Goal: Task Accomplishment & Management: Complete application form

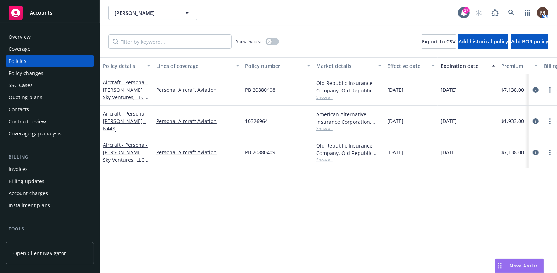
click at [37, 72] on div "Policy changes" at bounding box center [26, 73] width 35 height 11
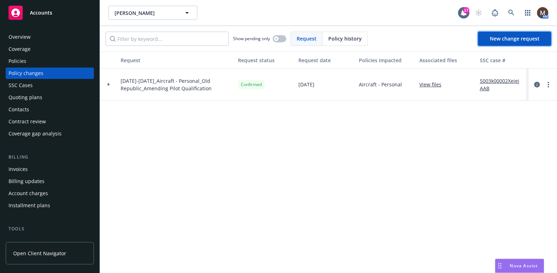
drag, startPoint x: 497, startPoint y: 33, endPoint x: 356, endPoint y: 117, distance: 164.0
click at [497, 33] on link "New change request" at bounding box center [514, 39] width 73 height 14
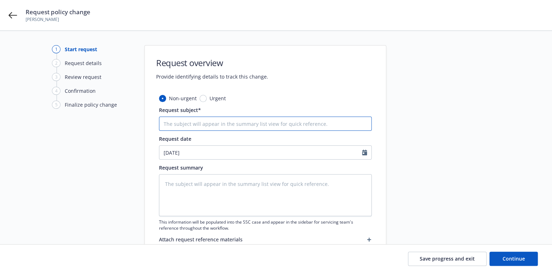
click at [181, 126] on input "Request subject*" at bounding box center [265, 124] width 213 height 14
type textarea "x"
type input "2"
type textarea "x"
type input "24"
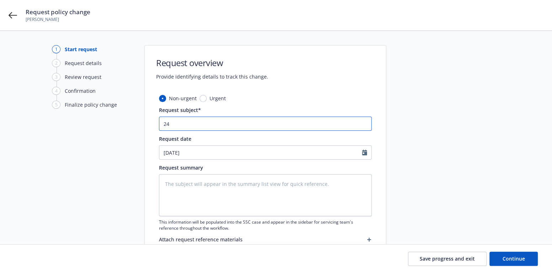
type textarea "x"
type input "24"
type textarea "x"
type input "24 B"
type textarea "x"
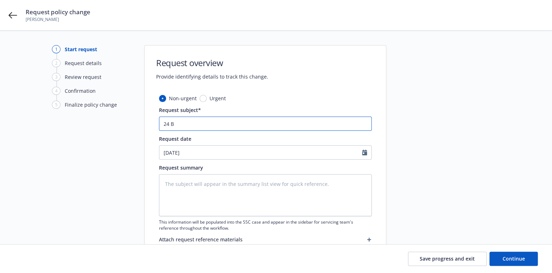
type input "24 BP"
type textarea "x"
type input "24 BP"
type textarea "x"
type input "24 BP -"
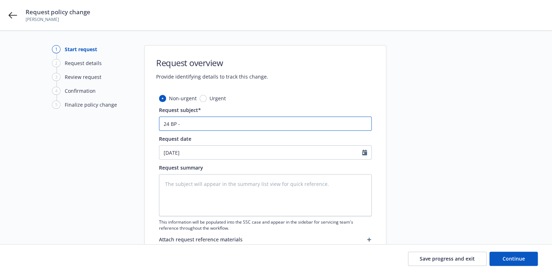
type textarea "x"
type input "24 BP -"
type textarea "x"
type input "24 BP - E"
type textarea "x"
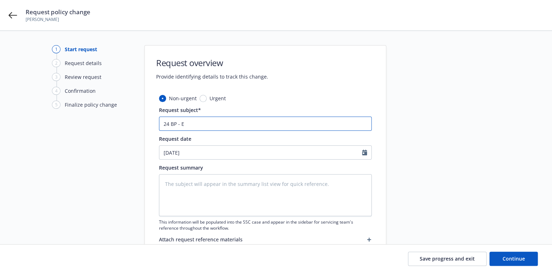
type input "24 BP - EN"
type textarea "x"
type input "24 BP - END"
type textarea "x"
type input "24 BP - ENDO"
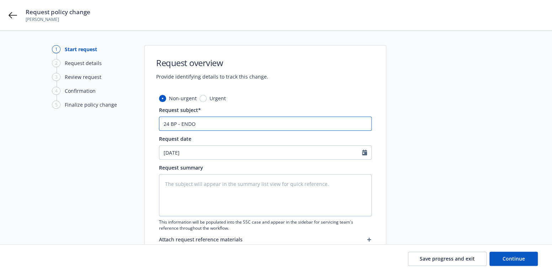
type textarea "x"
type input "24 BP - ENDO"
type textarea "x"
type input "24 BP - ENDO -"
type textarea "x"
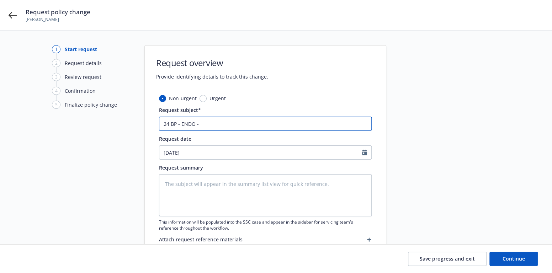
type input "24 BP - ENDO -"
type textarea "x"
type input "24 BP - ENDO - D"
type textarea "x"
type input "24 BP - ENDO - De"
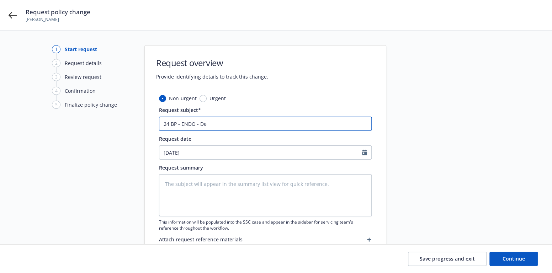
type textarea "x"
type input "24 BP - ENDO - Del"
type textarea "x"
type input "24 BP - ENDO - Dele"
type textarea "x"
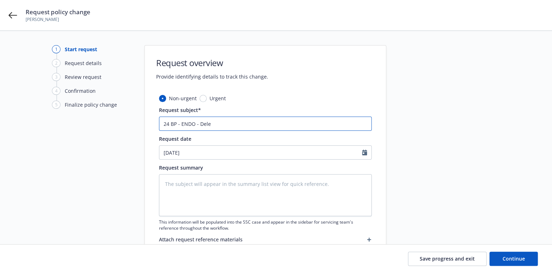
type input "24 BP - ENDO - Delet"
type textarea "x"
type input "24 BP - ENDO - Delete"
type textarea "x"
type input "24 BP - ENDO - Delete"
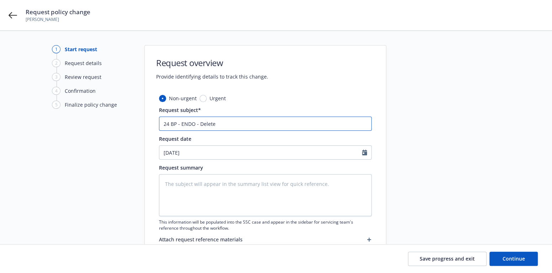
type textarea "x"
type input "24 BP - ENDO - Delete A"
type textarea "x"
type input "24 BP - ENDO - Delete Ai"
type textarea "x"
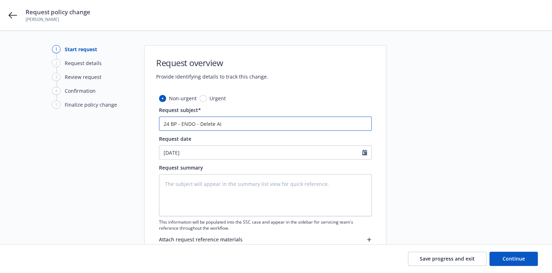
type input "24 BP - ENDO - Delete Aii"
type textarea "x"
type input "24 BP - ENDO - [PERSON_NAME]"
type textarea "x"
type input "24 BP - ENDO - [PERSON_NAME]"
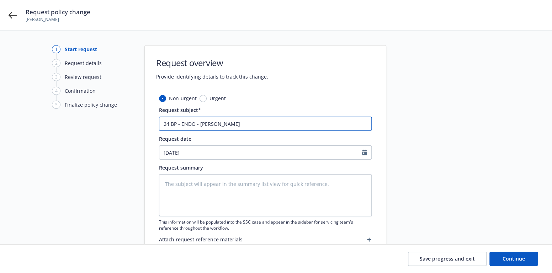
type textarea "x"
type input "24 BP - ENDO - [PERSON_NAME]"
type textarea "x"
type input "24 BP - ENDO - Delete Aiircra"
type textarea "x"
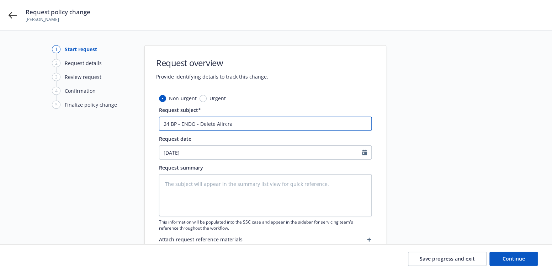
type input "24 BP - ENDO - Delete Aiircraf"
type textarea "x"
type input "24 BP - ENDO - Delete Aiircraft"
type textarea "x"
type input "24 BP - ENDO - Delete Aiircraft"
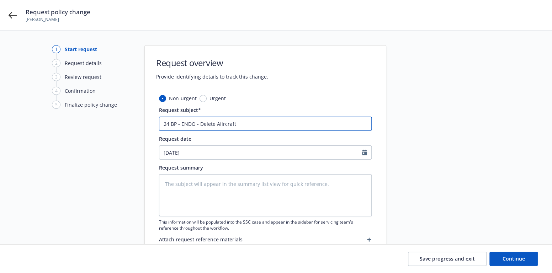
type textarea "x"
type input "24 BP - ENDO - Delete Aiircraft N"
type textarea "x"
type input "24 BP - ENDO - Delete Aiircraft N6"
type textarea "x"
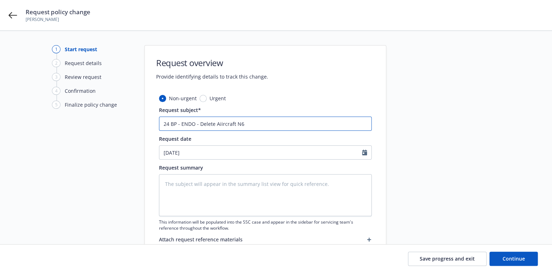
type input "24 BP - ENDO - Delete Aiircraft N61"
type textarea "x"
type input "24 BP - ENDO - Delete Aiircraft N618"
type textarea "x"
type input "24 BP - ENDO - Delete Aiircraft N618B"
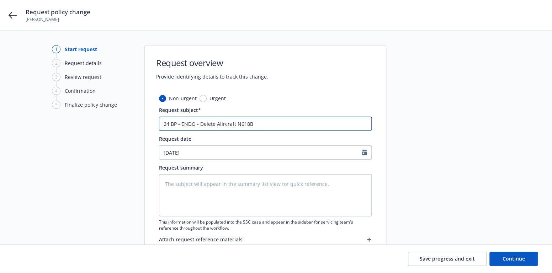
type textarea "x"
type input "24 BP - ENDO - Delete Aiircraft N618BD"
type textarea "x"
type input "24 BP - ENDO - Delete Aircraft N618BD"
click at [257, 124] on input "24 BP - ENDO - Delete Aircraft N618BD" at bounding box center [265, 124] width 213 height 14
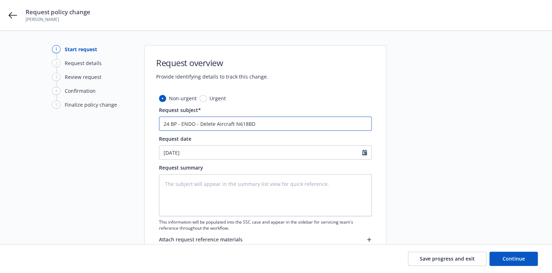
type textarea "x"
type input "24 BP - ENDO - Delete Aircraft N618BD,"
type textarea "x"
type input "24 BP - ENDO - Delete Aircraft N618BD,"
type textarea "x"
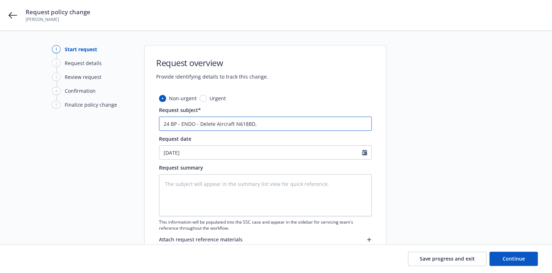
type input "24 BP - ENDO - Delete Aircraft N618BD, R"
type textarea "x"
type input "24 BP - ENDO - Delete Aircraft N618BD, RP"
type textarea "x"
type input "24 BP - ENDO - Delete Aircraft N618BD, RP"
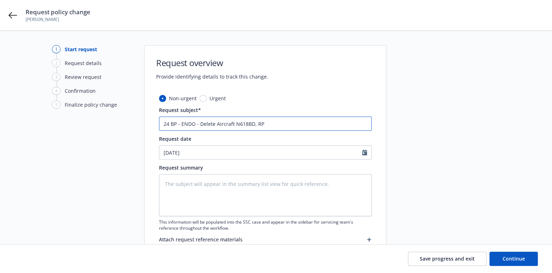
type textarea "x"
type input "24 BP - ENDO - Delete Aircraft N618BD, RP -"
type textarea "x"
type input "24 BP - ENDO - Delete Aircraft N618BD, RP -"
type textarea "x"
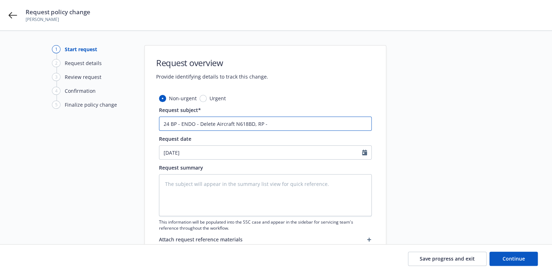
type input "24 BP - ENDO - Delete Aircraft N618BD, RP - $"
type textarea "x"
type input "24 BP - ENDO - Delete Aircraft N618BD, RP - $2"
type textarea "x"
type input "24 BP - ENDO - Delete Aircraft N618BD, RP - $23"
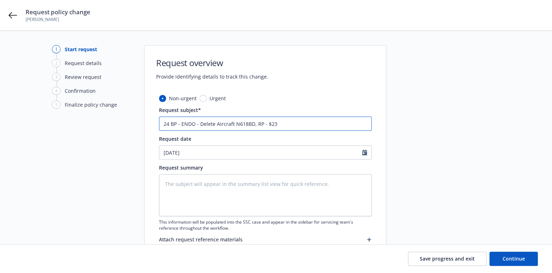
type textarea "x"
type input "24 BP - ENDO - Delete Aircraft N618BD, RP - $232"
type textarea "x"
type input "24 BP - ENDO - Delete Aircraft N618BD, RP - $232,"
type textarea "x"
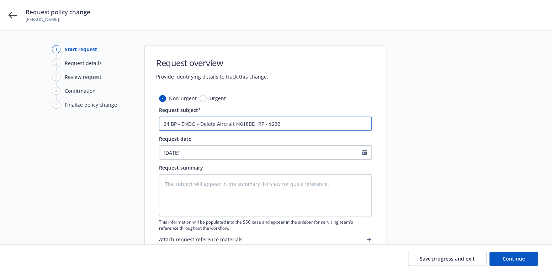
type input "24 BP - ENDO - Delete Aircraft N618BD, RP - $232,"
type textarea "x"
type input "24 BP - ENDO - Delete Aircraft N618BD, RP - $232, e"
type textarea "x"
type input "24 BP - ENDO - Delete Aircraft N618BD, RP - $232, ef"
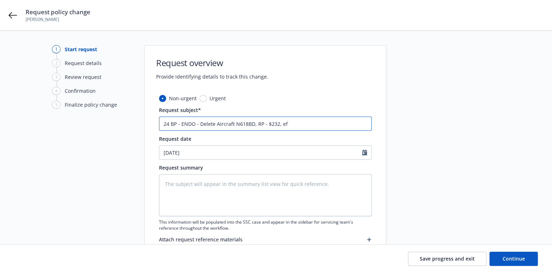
type textarea "x"
type input "24 BP - ENDO - Delete Aircraft N618BD, RP - $232, eff"
type textarea "x"
type input "24 BP - ENDO - Delete Aircraft N618BD, RP - $232, eff"
type textarea "x"
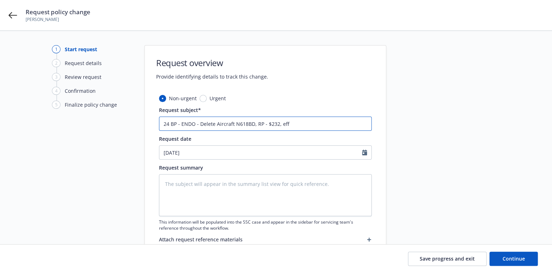
type input "24 BP - ENDO - Delete Aircraft N618BD, RP - $232, eff 0"
type textarea "x"
type input "24 BP - ENDO - Delete Aircraft N618BD, RP - $232, eff 08"
type textarea "x"
type input "24 BP - ENDO - Delete Aircraft N618BD, RP - $232, eff 08."
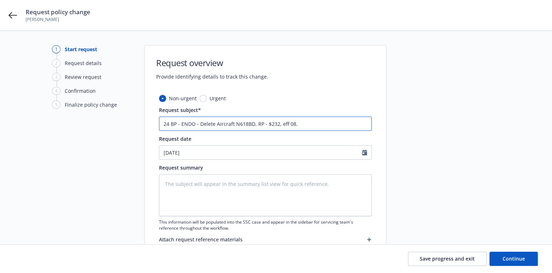
type textarea "x"
type input "24 BP - ENDO - Delete Aircraft N618BD, RP - $232, eff 08.0"
type textarea "x"
type input "24 BP - ENDO - Delete Aircraft N618BD, RP - $232, eff 08.07"
type textarea "x"
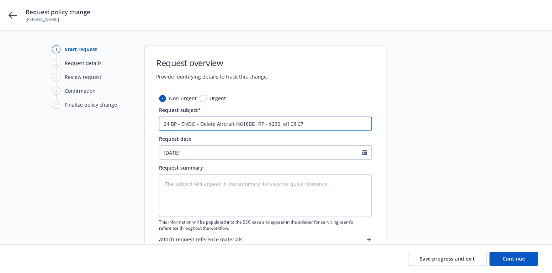
type input "24 BP - ENDO - Delete Aircraft N618BD, RP - $232, eff 08.07."
type textarea "x"
type input "24 BP - ENDO - Delete Aircraft N618BD, RP - $232, eff 08.07.2"
type textarea "x"
type input "24 BP - ENDO - Delete Aircraft N618BD, RP - $232, eff [DATE]"
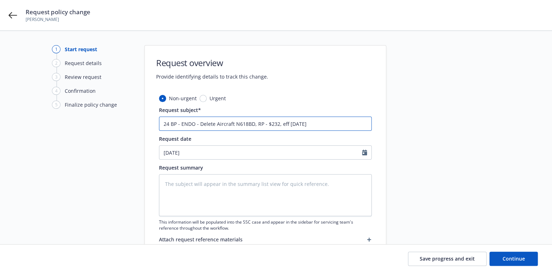
type textarea "x"
type input "24 BP - ENDO - Delete Aircraft N618BD, RP - $232, eff 08.07.202"
type textarea "x"
drag, startPoint x: 324, startPoint y: 126, endPoint x: 118, endPoint y: 123, distance: 205.9
click at [118, 123] on div "1 Start request 2 Request details 3 Review request 4 Confirmation 5 Finalize po…" at bounding box center [276, 155] width 535 height 221
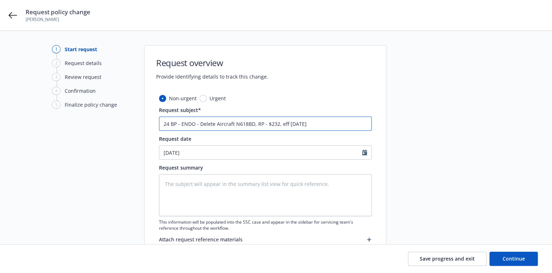
type input "24 BP - ENDO - Delete Aircraft N618BD, RP - $232, eff [DATE]"
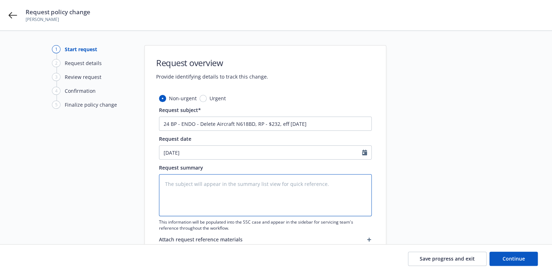
click at [185, 190] on textarea at bounding box center [265, 195] width 213 height 42
paste textarea "24 BP - ENDO - Delete Aircraft N618BD, RP - $232, eff [DATE]"
type textarea "x"
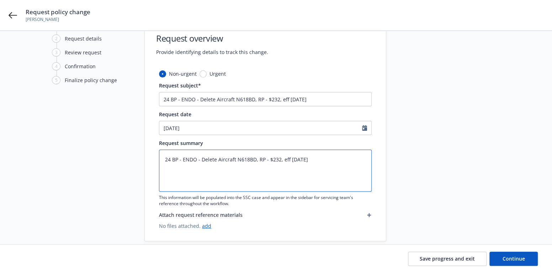
scroll to position [36, 0]
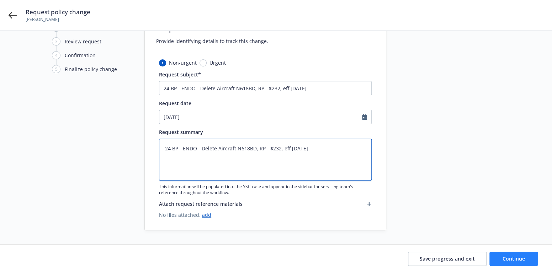
type textarea "24 BP - ENDO - Delete Aircraft N618BD, RP - $232, eff [DATE]"
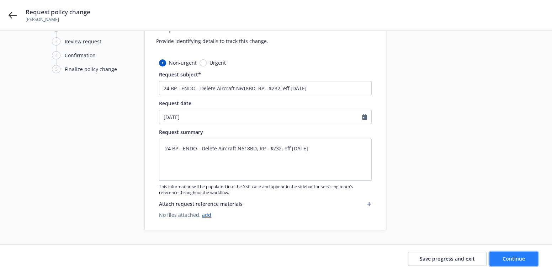
click at [497, 256] on button "Continue" at bounding box center [513, 259] width 48 height 14
type textarea "x"
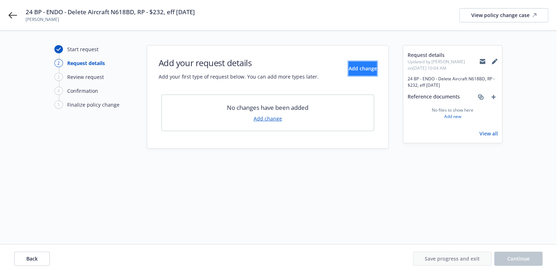
click at [357, 68] on span "Add change" at bounding box center [362, 68] width 28 height 7
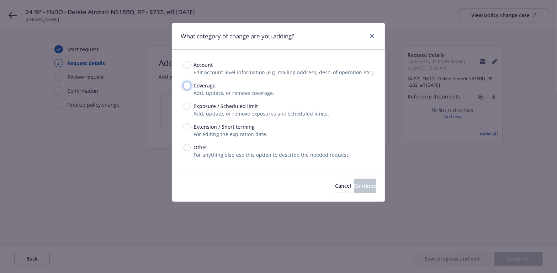
click at [188, 87] on input "Coverage" at bounding box center [186, 85] width 7 height 7
radio input "true"
click at [354, 185] on span "Continue" at bounding box center [365, 185] width 22 height 7
type textarea "x"
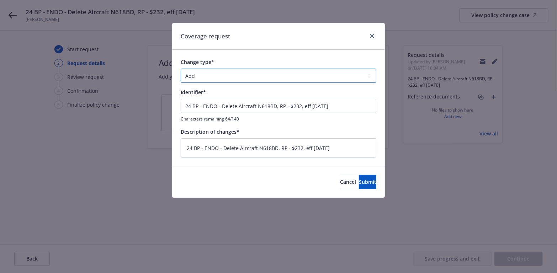
drag, startPoint x: 369, startPoint y: 77, endPoint x: 358, endPoint y: 77, distance: 10.7
click at [369, 77] on select "Add Audit Change Remove" at bounding box center [279, 76] width 196 height 14
select select "REMOVE"
click at [181, 69] on select "Add Audit Change Remove" at bounding box center [279, 76] width 196 height 14
click at [359, 180] on span "Submit" at bounding box center [367, 182] width 17 height 7
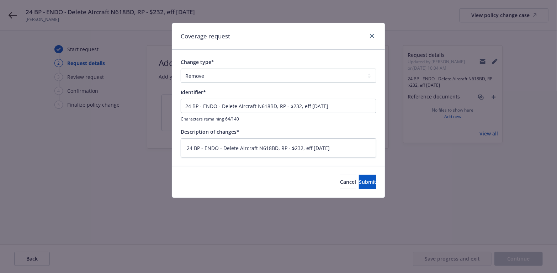
type textarea "x"
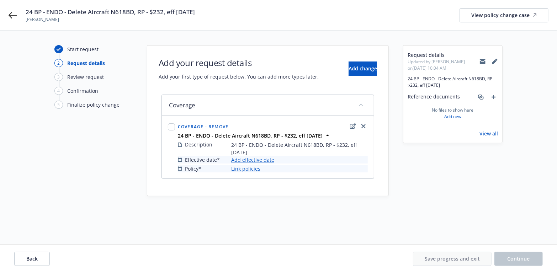
click at [252, 156] on link "Add effective date" at bounding box center [252, 159] width 43 height 7
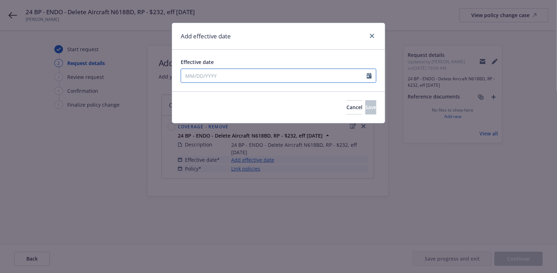
click at [368, 76] on icon "Calendar" at bounding box center [369, 76] width 5 height 6
select select "8"
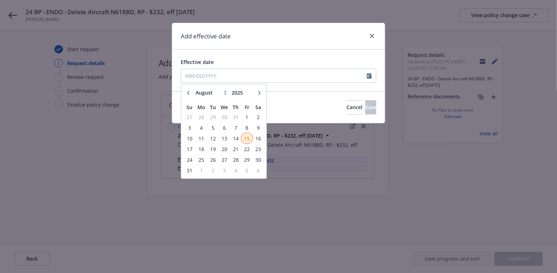
click at [246, 138] on span "15" at bounding box center [247, 138] width 10 height 9
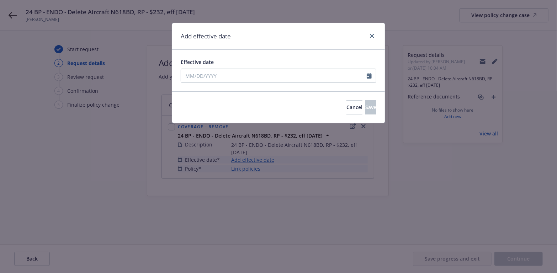
type input "[DATE]"
click at [368, 77] on icon "Calendar" at bounding box center [369, 76] width 5 height 6
select select "8"
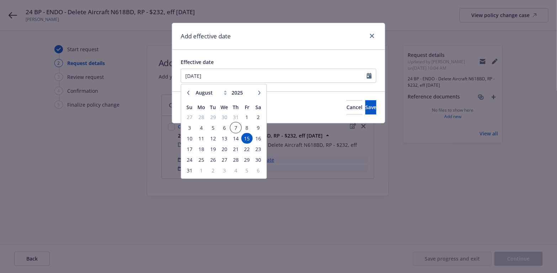
click at [237, 127] on span "7" at bounding box center [236, 127] width 10 height 9
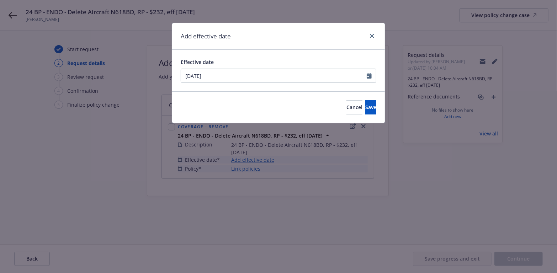
type input "[DATE]"
click at [365, 104] on span "Save" at bounding box center [370, 107] width 11 height 7
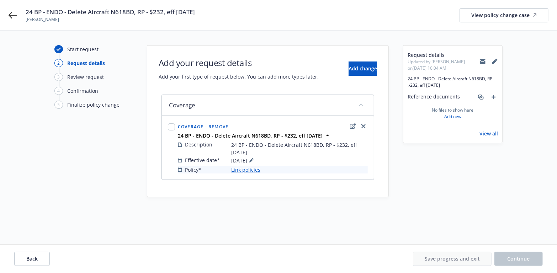
click at [251, 169] on link "Link policies" at bounding box center [245, 169] width 29 height 7
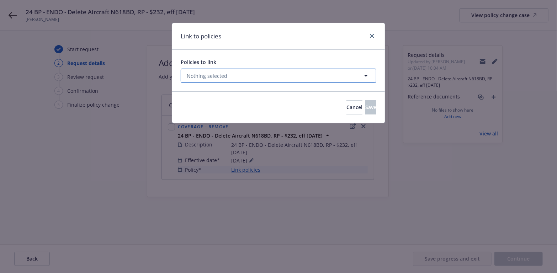
click at [368, 75] on icon "button" at bounding box center [366, 75] width 9 height 9
select select "ACTIVE"
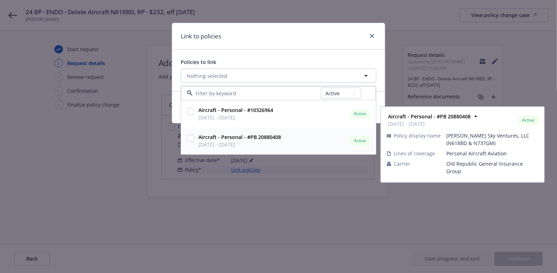
click at [191, 138] on input "checkbox" at bounding box center [190, 138] width 7 height 7
checkbox input "true"
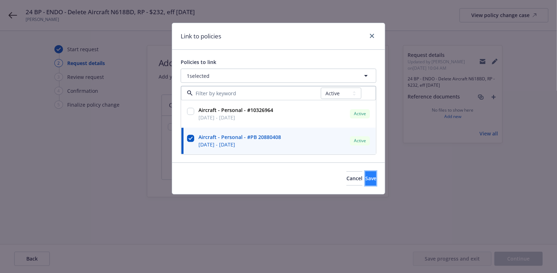
click at [365, 175] on span "Save" at bounding box center [370, 178] width 11 height 7
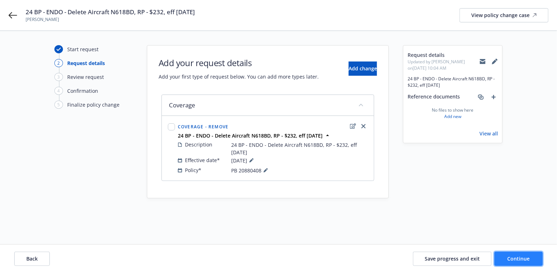
click at [510, 257] on span "Continue" at bounding box center [518, 258] width 22 height 7
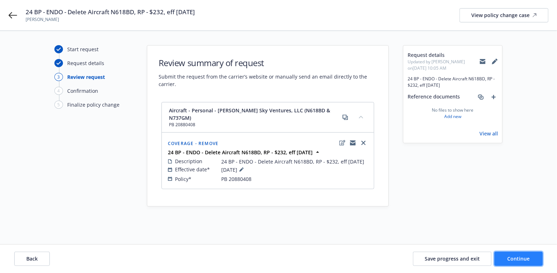
click at [508, 256] on span "Continue" at bounding box center [518, 258] width 22 height 7
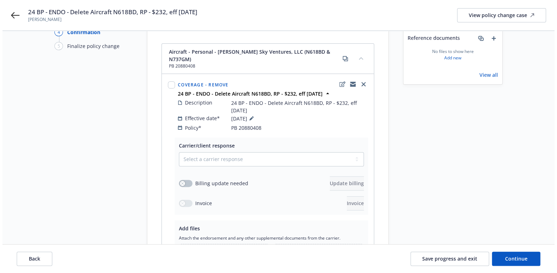
scroll to position [71, 0]
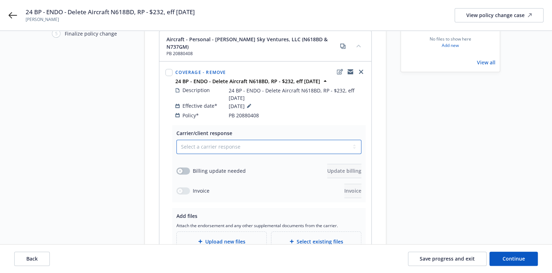
click at [352, 140] on select "Select a carrier response Accepted Accepted with revision No endorsement needed…" at bounding box center [268, 147] width 185 height 14
select select "ACCEPTED"
click at [176, 140] on select "Select a carrier response Accepted Accepted with revision No endorsement needed…" at bounding box center [268, 147] width 185 height 14
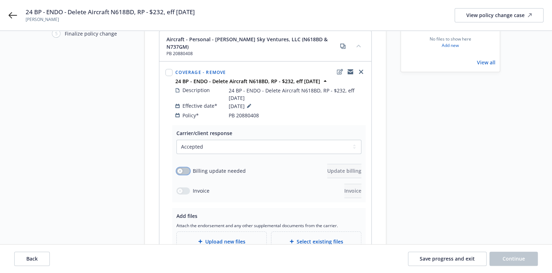
click at [186, 167] on button "button" at bounding box center [183, 170] width 14 height 7
click at [336, 167] on span "Update billing" at bounding box center [344, 170] width 34 height 7
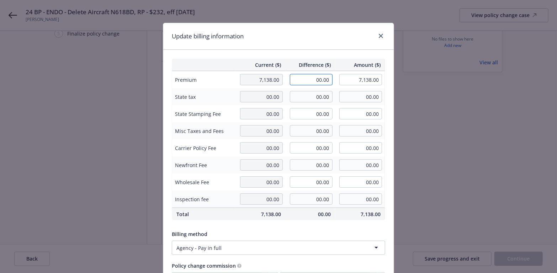
click at [314, 78] on input "00.00" at bounding box center [311, 79] width 43 height 11
type input "-232.00"
type input "6,906.00"
type input "-34.8"
click at [310, 159] on input "00.00" at bounding box center [311, 164] width 43 height 11
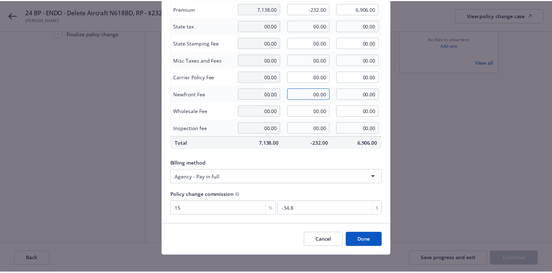
scroll to position [76, 0]
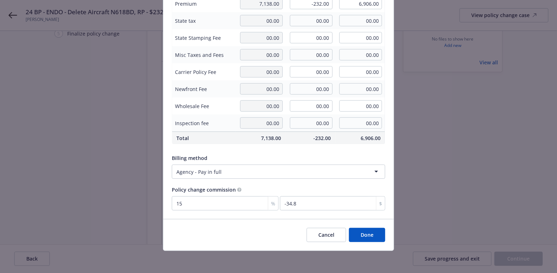
click at [360, 234] on button "Done" at bounding box center [367, 235] width 36 height 14
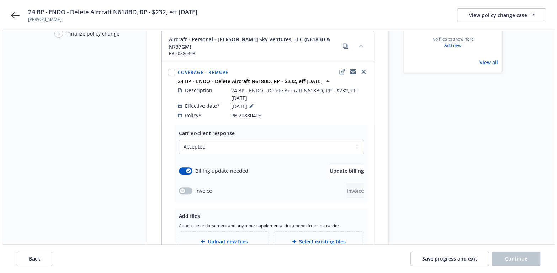
scroll to position [107, 0]
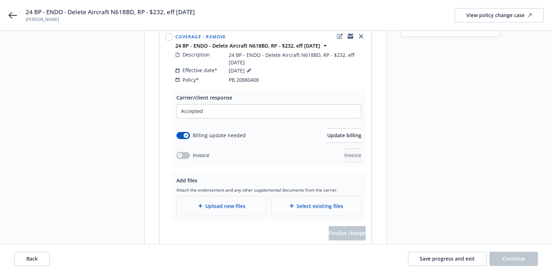
click at [225, 202] on span "Upload new files" at bounding box center [225, 205] width 40 height 7
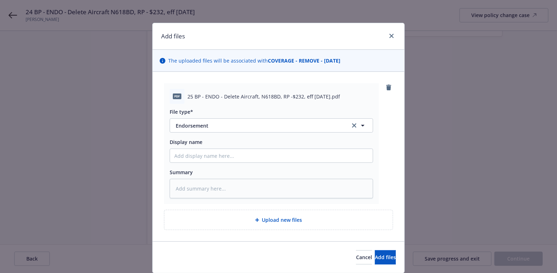
drag, startPoint x: 349, startPoint y: 99, endPoint x: 179, endPoint y: 98, distance: 170.0
click at [179, 98] on div "pdf 25 BP - ENDO - Delete Aircraft, N618BD, RP -$232, eff [DATE].pdf" at bounding box center [271, 96] width 203 height 15
copy div "25 BP - ENDO - Delete Aircraft, N618BD, RP -$232, eff [DATE].pdf"
click at [185, 155] on input "Display name" at bounding box center [271, 156] width 203 height 14
paste input "25 BP - ENDO - Delete Aircraft, N618BD, RP -$232, eff [DATE].pdf"
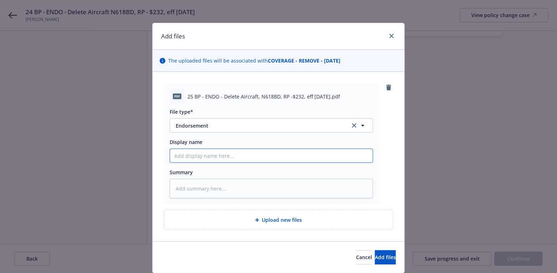
type textarea "x"
type input "25 BP - ENDO - Delete Aircraft, N618BD, RP -$232, eff [DATE].pdf"
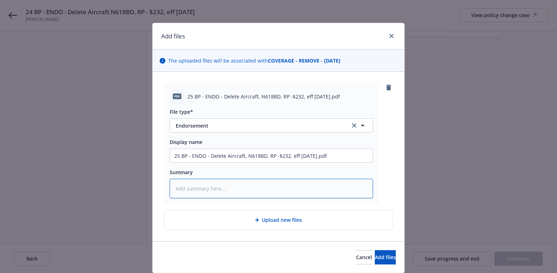
click at [186, 182] on textarea at bounding box center [271, 189] width 203 height 20
paste textarea "25 BP - ENDO - Delete Aircraft, N618BD, RP -$232, eff [DATE].pdf"
type textarea "x"
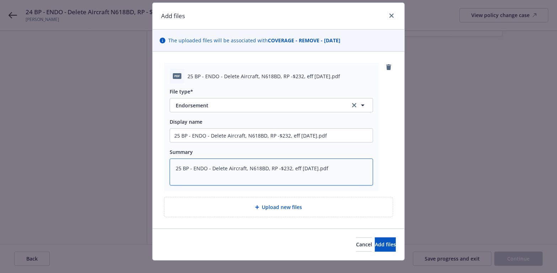
scroll to position [30, 0]
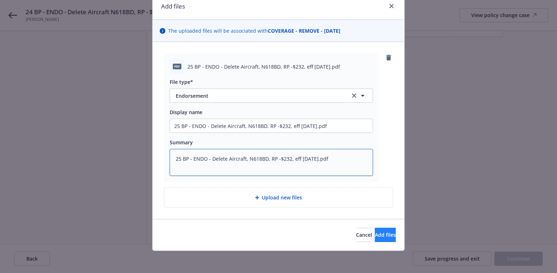
type textarea "25 BP - ENDO - Delete Aircraft, N618BD, RP -$232, eff [DATE].pdf"
click at [376, 234] on span "Add files" at bounding box center [385, 234] width 21 height 7
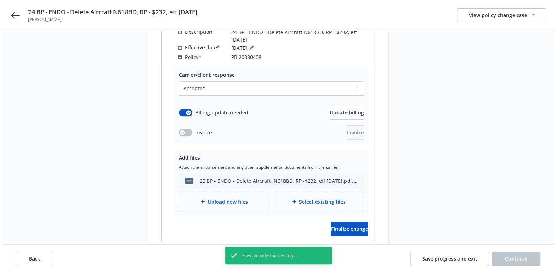
scroll to position [142, 0]
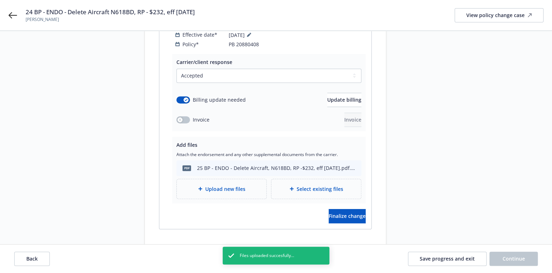
click at [228, 185] on span "Upload new files" at bounding box center [225, 188] width 40 height 7
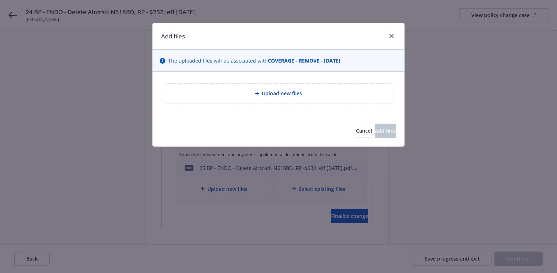
type textarea "x"
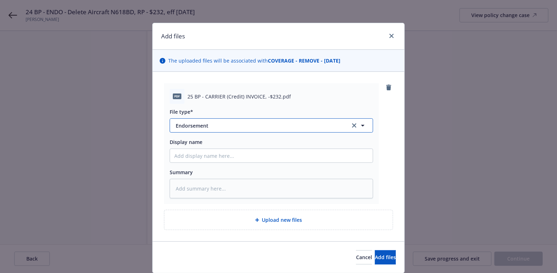
click at [361, 124] on icon "button" at bounding box center [362, 125] width 9 height 9
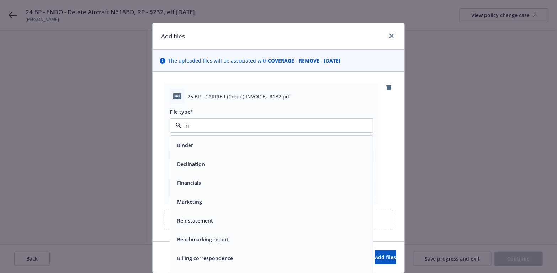
type input "inv"
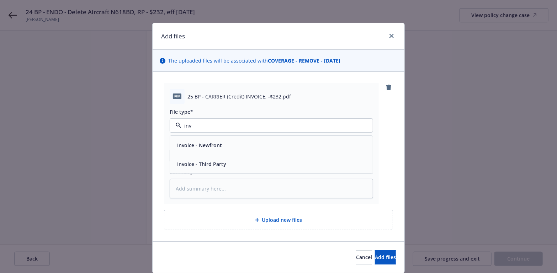
drag, startPoint x: 247, startPoint y: 161, endPoint x: 249, endPoint y: 156, distance: 5.2
click at [247, 161] on div "Invoice - Third Party" at bounding box center [271, 164] width 194 height 10
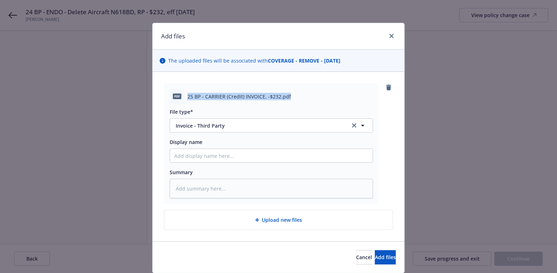
drag, startPoint x: 293, startPoint y: 96, endPoint x: 186, endPoint y: 100, distance: 107.1
click at [187, 100] on div "25 BP - CARRIER (Credit) INVOICE, -$232.pdf" at bounding box center [280, 96] width 186 height 7
copy span "25 BP - CARRIER (Credit) INVOICE, -$232.pdf"
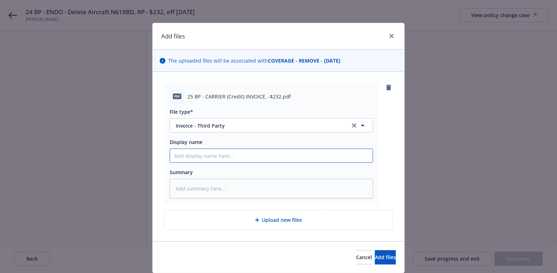
click at [191, 154] on input "Display name" at bounding box center [271, 156] width 203 height 14
paste input "25 BP - CARRIER (Credit) INVOICE, -$232.pdf"
type textarea "x"
type input "25 BP - CARRIER (Credit) INVOICE, -$232.pdf"
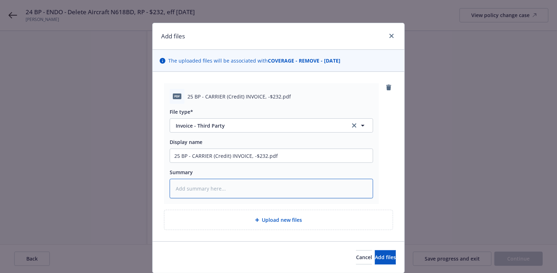
click at [185, 191] on textarea at bounding box center [271, 189] width 203 height 20
paste textarea "25 BP - CARRIER (Credit) INVOICE, -$232.pdf"
type textarea "x"
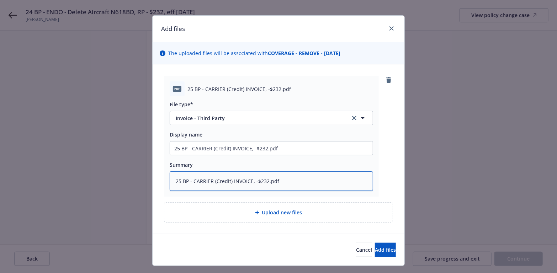
scroll to position [0, 0]
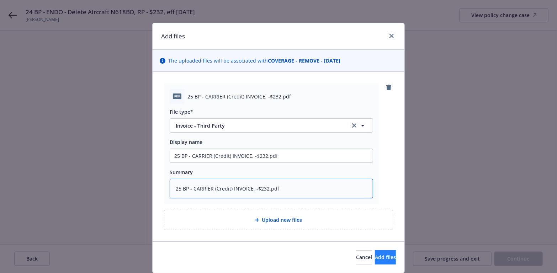
type textarea "25 BP - CARRIER (Credit) INVOICE, -$232.pdf"
click at [375, 256] on span "Add files" at bounding box center [385, 257] width 21 height 7
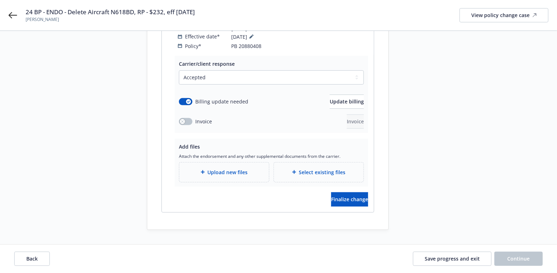
scroll to position [142, 0]
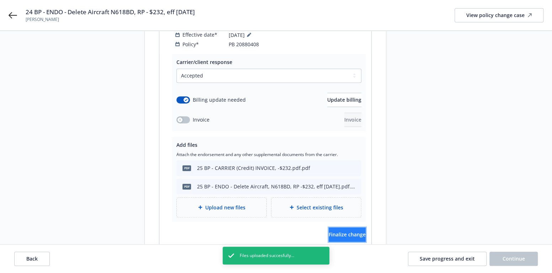
click at [351, 231] on span "Finalize change" at bounding box center [347, 234] width 37 height 7
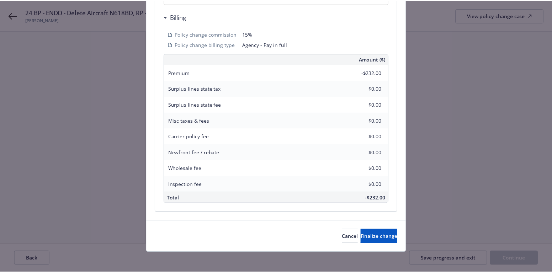
scroll to position [207, 0]
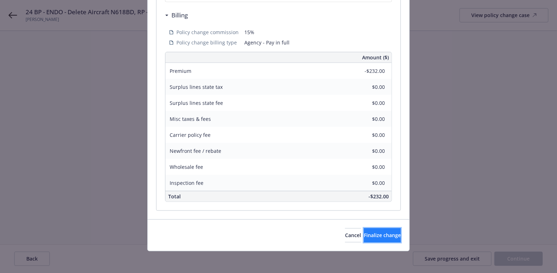
click at [372, 232] on span "Finalize change" at bounding box center [382, 235] width 37 height 7
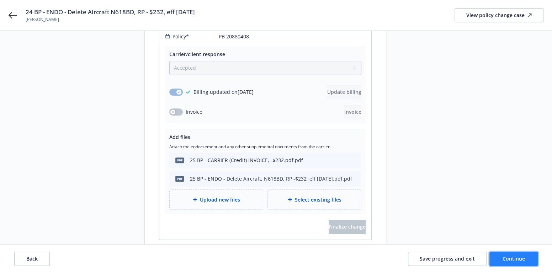
click at [500, 255] on button "Continue" at bounding box center [513, 259] width 48 height 14
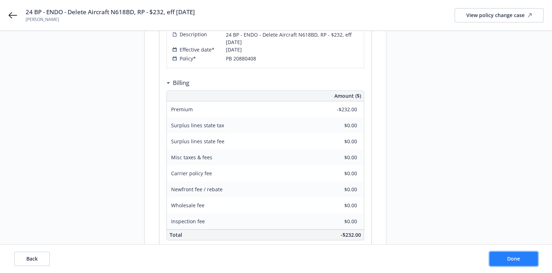
click at [507, 255] on span "Done" at bounding box center [513, 258] width 13 height 7
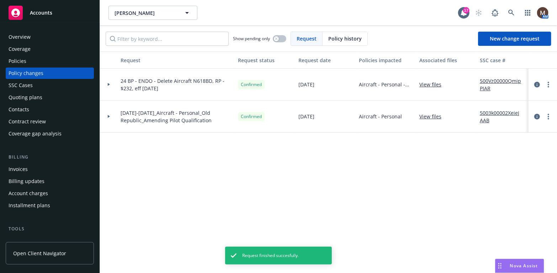
click at [17, 59] on div "Policies" at bounding box center [18, 60] width 18 height 11
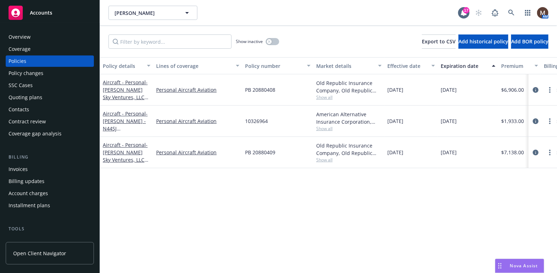
click at [33, 74] on div "Policy changes" at bounding box center [26, 73] width 35 height 11
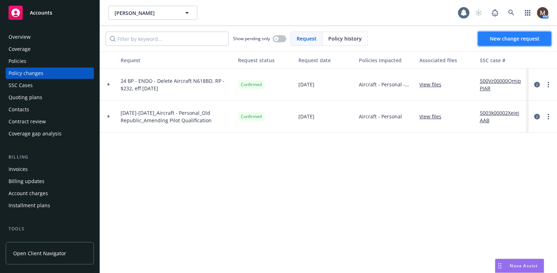
click at [500, 37] on span "New change request" at bounding box center [515, 38] width 50 height 7
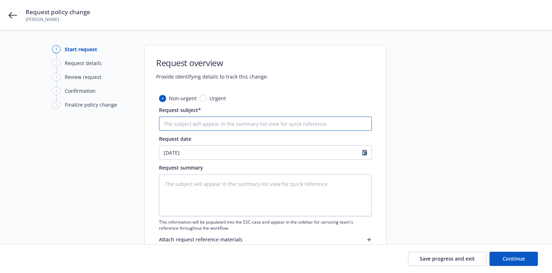
click at [183, 123] on input "Request subject*" at bounding box center [265, 124] width 213 height 14
click at [170, 125] on input "Request subject*" at bounding box center [265, 124] width 213 height 14
paste input "2025 BP - ENDO - Delete Aircraft, N618BD, RP - $6,444, eff [DATE]"
type textarea "x"
type input "2025 BP - ENDO - Delete Aircraft, N618BD, RP - $6,444, eff [DATE]"
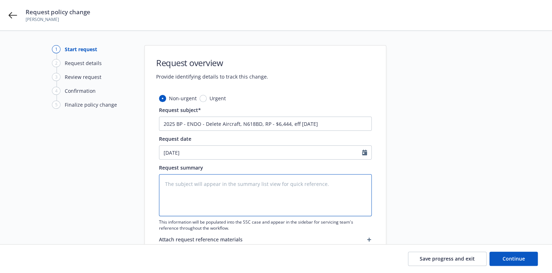
click at [176, 180] on textarea at bounding box center [265, 195] width 213 height 42
paste textarea "2025 BP - ENDO - Delete Aircraft, N618BD, RP - $6,444, eff [DATE]"
type textarea "x"
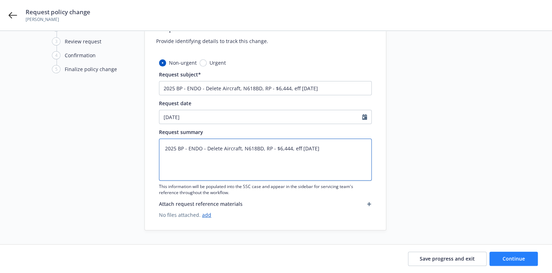
type textarea "2025 BP - ENDO - Delete Aircraft, N618BD, RP - $6,444, eff [DATE]"
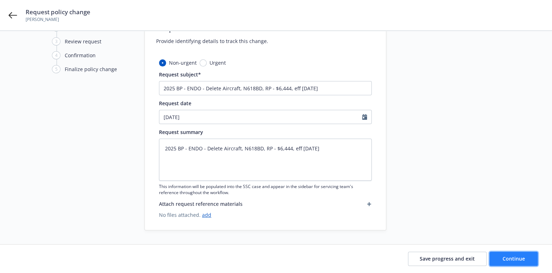
click at [499, 255] on button "Continue" at bounding box center [513, 259] width 48 height 14
type textarea "x"
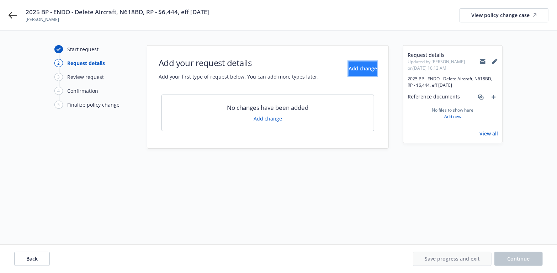
click at [356, 67] on span "Add change" at bounding box center [362, 68] width 28 height 7
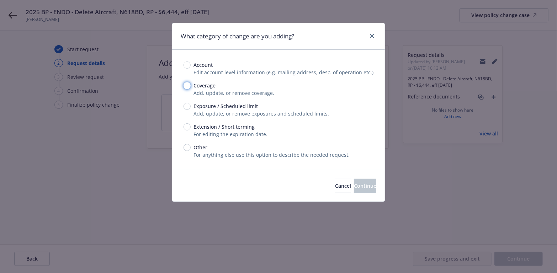
click at [186, 86] on input "Coverage" at bounding box center [186, 85] width 7 height 7
radio input "true"
click at [365, 185] on button "Continue" at bounding box center [365, 186] width 22 height 14
type textarea "x"
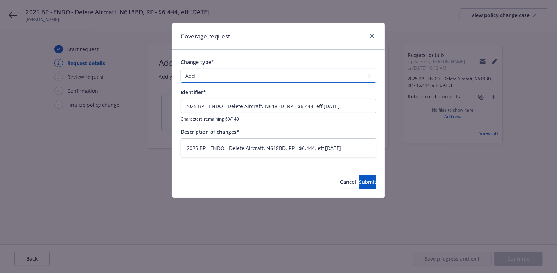
drag, startPoint x: 372, startPoint y: 75, endPoint x: 364, endPoint y: 77, distance: 8.0
click at [371, 75] on select "Add Audit Change Remove" at bounding box center [279, 76] width 196 height 14
select select "REMOVE"
click at [181, 69] on select "Add Audit Change Remove" at bounding box center [279, 76] width 196 height 14
click at [359, 179] on span "Submit" at bounding box center [367, 182] width 17 height 7
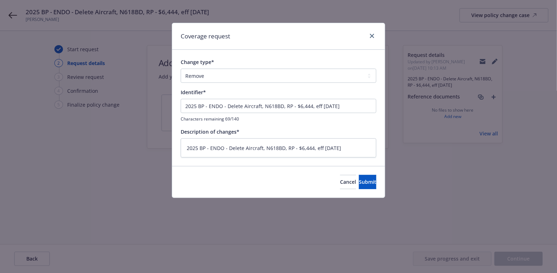
type textarea "x"
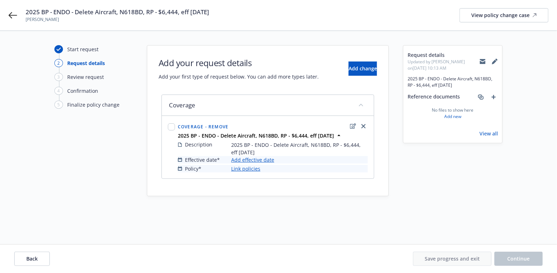
click at [251, 158] on link "Add effective date" at bounding box center [252, 159] width 43 height 7
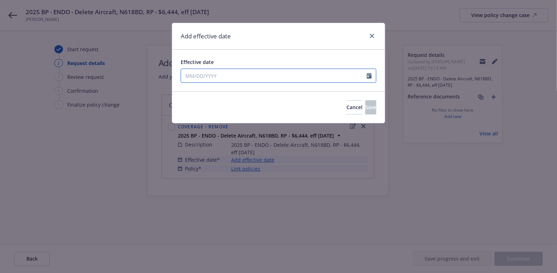
click at [369, 75] on icon "Calendar" at bounding box center [369, 76] width 5 height 6
select select "8"
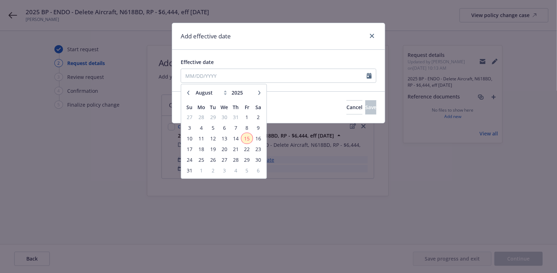
click at [246, 138] on span "15" at bounding box center [247, 138] width 10 height 9
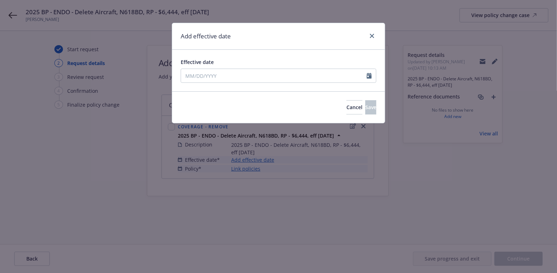
type input "[DATE]"
click at [367, 77] on icon "Calendar" at bounding box center [369, 76] width 5 height 6
select select "8"
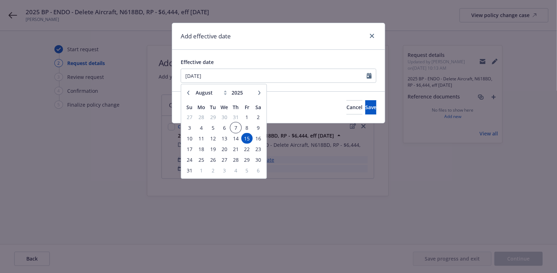
click at [234, 127] on span "7" at bounding box center [236, 127] width 10 height 9
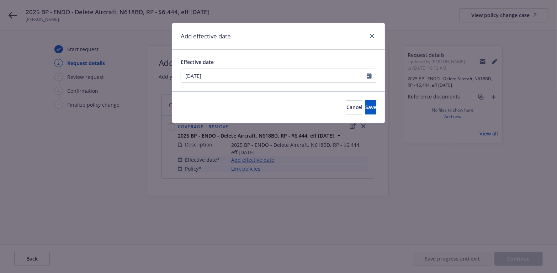
type input "[DATE]"
click at [365, 106] on button "Save" at bounding box center [370, 107] width 11 height 14
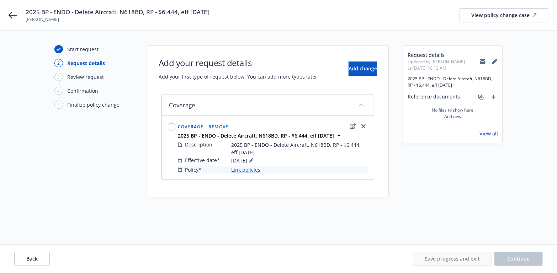
click at [250, 167] on link "Link policies" at bounding box center [245, 169] width 29 height 7
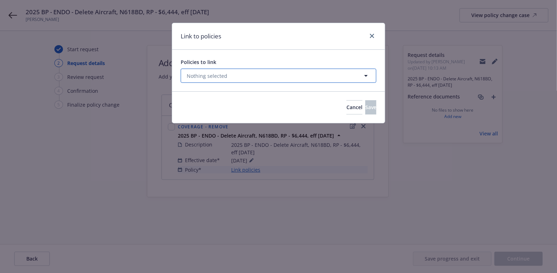
click at [363, 74] on icon "button" at bounding box center [366, 75] width 9 height 9
select select "ACTIVE"
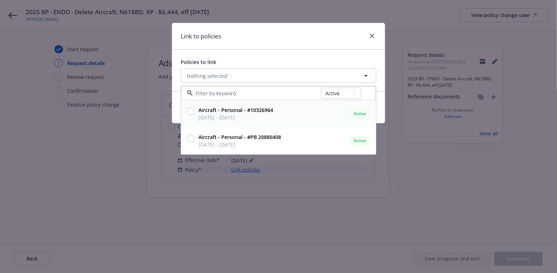
click at [191, 112] on input "checkbox" at bounding box center [190, 111] width 7 height 7
checkbox input "true"
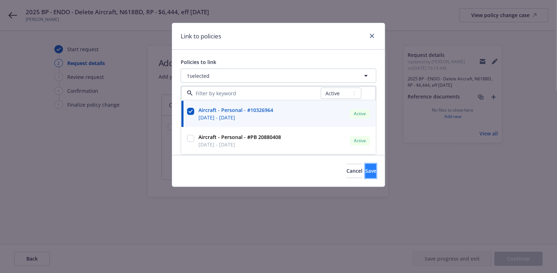
click at [365, 169] on span "Save" at bounding box center [370, 170] width 11 height 7
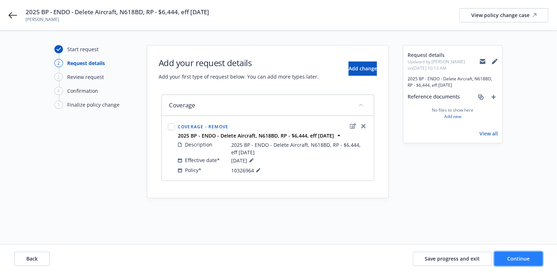
click at [503, 258] on button "Continue" at bounding box center [518, 259] width 48 height 14
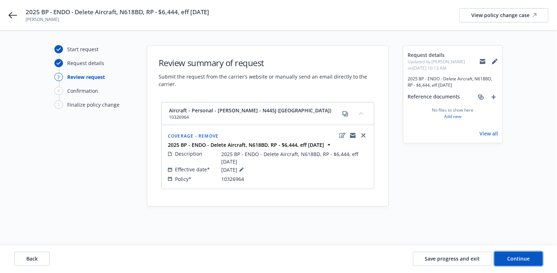
drag, startPoint x: 515, startPoint y: 256, endPoint x: 388, endPoint y: 239, distance: 128.1
click at [515, 256] on span "Continue" at bounding box center [518, 258] width 22 height 7
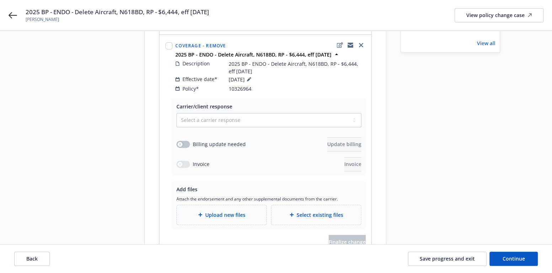
scroll to position [107, 0]
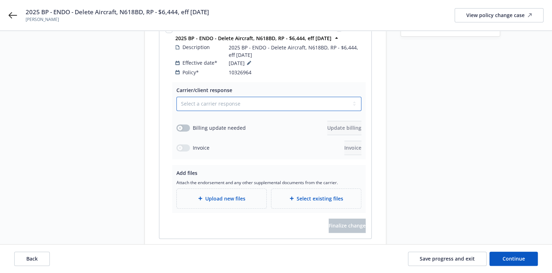
drag, startPoint x: 351, startPoint y: 95, endPoint x: 328, endPoint y: 99, distance: 22.7
click at [351, 97] on select "Select a carrier response Accepted Accepted with revision No endorsement needed…" at bounding box center [268, 104] width 185 height 14
select select "ACCEPTED"
click at [176, 97] on select "Select a carrier response Accepted Accepted with revision No endorsement needed…" at bounding box center [268, 104] width 185 height 14
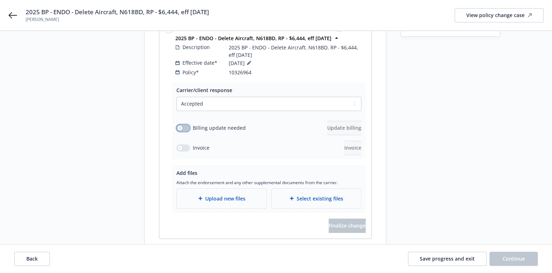
click at [186, 124] on button "button" at bounding box center [183, 127] width 14 height 7
click at [340, 121] on button "Update billing" at bounding box center [344, 128] width 34 height 14
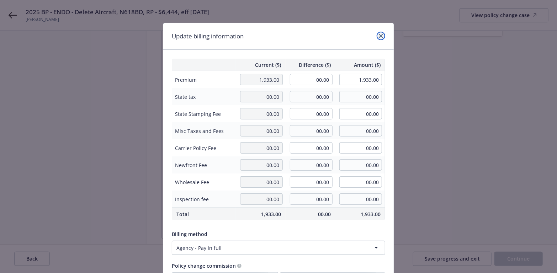
click at [379, 34] on icon "close" at bounding box center [381, 36] width 4 height 4
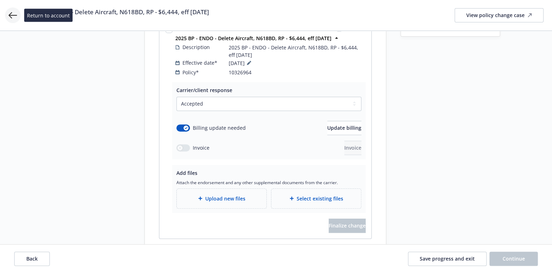
click at [12, 16] on icon at bounding box center [13, 15] width 9 height 6
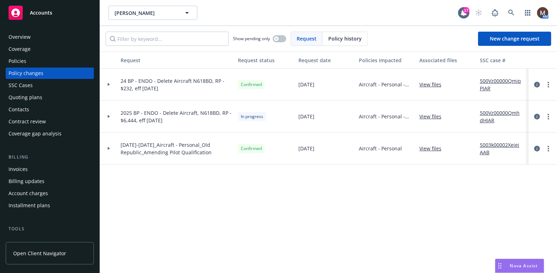
click at [22, 59] on div "Policies" at bounding box center [18, 60] width 18 height 11
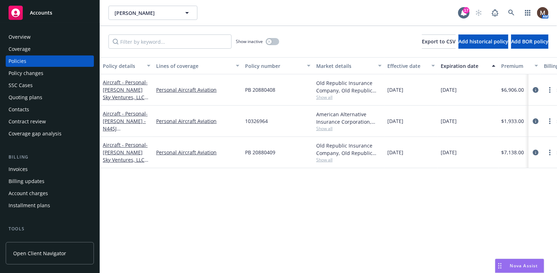
click at [39, 73] on div "Policy changes" at bounding box center [26, 73] width 35 height 11
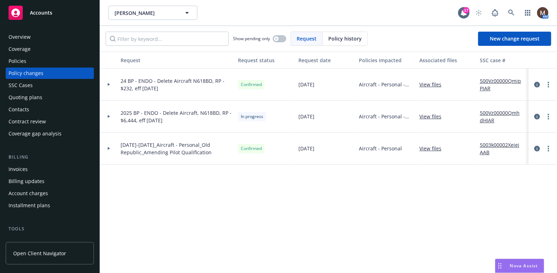
click at [426, 115] on link "View files" at bounding box center [433, 116] width 28 height 7
